Goal: Task Accomplishment & Management: Use online tool/utility

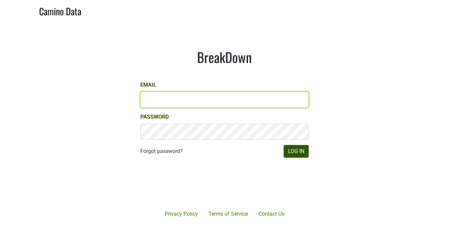
type input "[PERSON_NAME][EMAIL_ADDRESS][DOMAIN_NAME]"
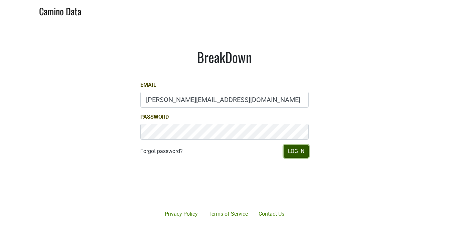
click at [298, 150] on button "Log In" at bounding box center [296, 151] width 25 height 13
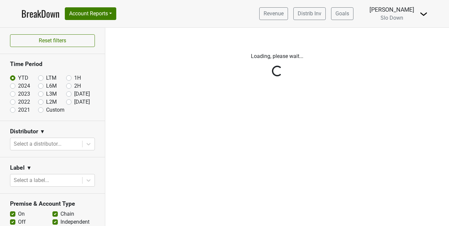
click at [88, 143] on div "Reset filters Time Period YTD LTM 1H 2024 L6M 2H 2023 L3M [DATE] '25 2022 L2M A…" at bounding box center [52, 127] width 105 height 199
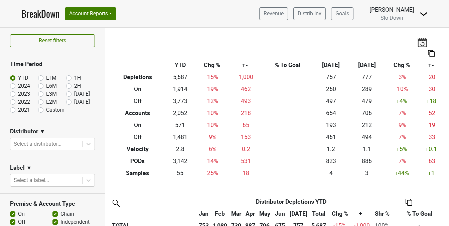
click at [88, 143] on icon at bounding box center [88, 144] width 7 height 7
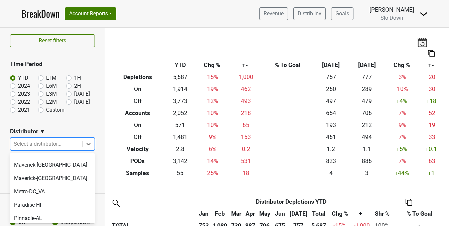
scroll to position [262, 0]
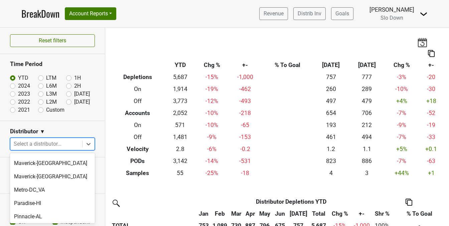
click at [40, 224] on div "Quench-NE" at bounding box center [52, 230] width 85 height 13
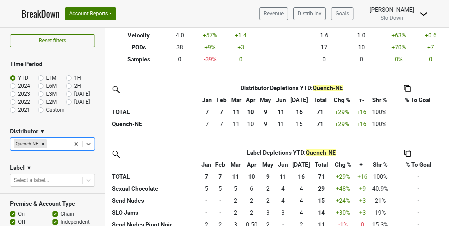
scroll to position [136, 0]
